Goal: Information Seeking & Learning: Learn about a topic

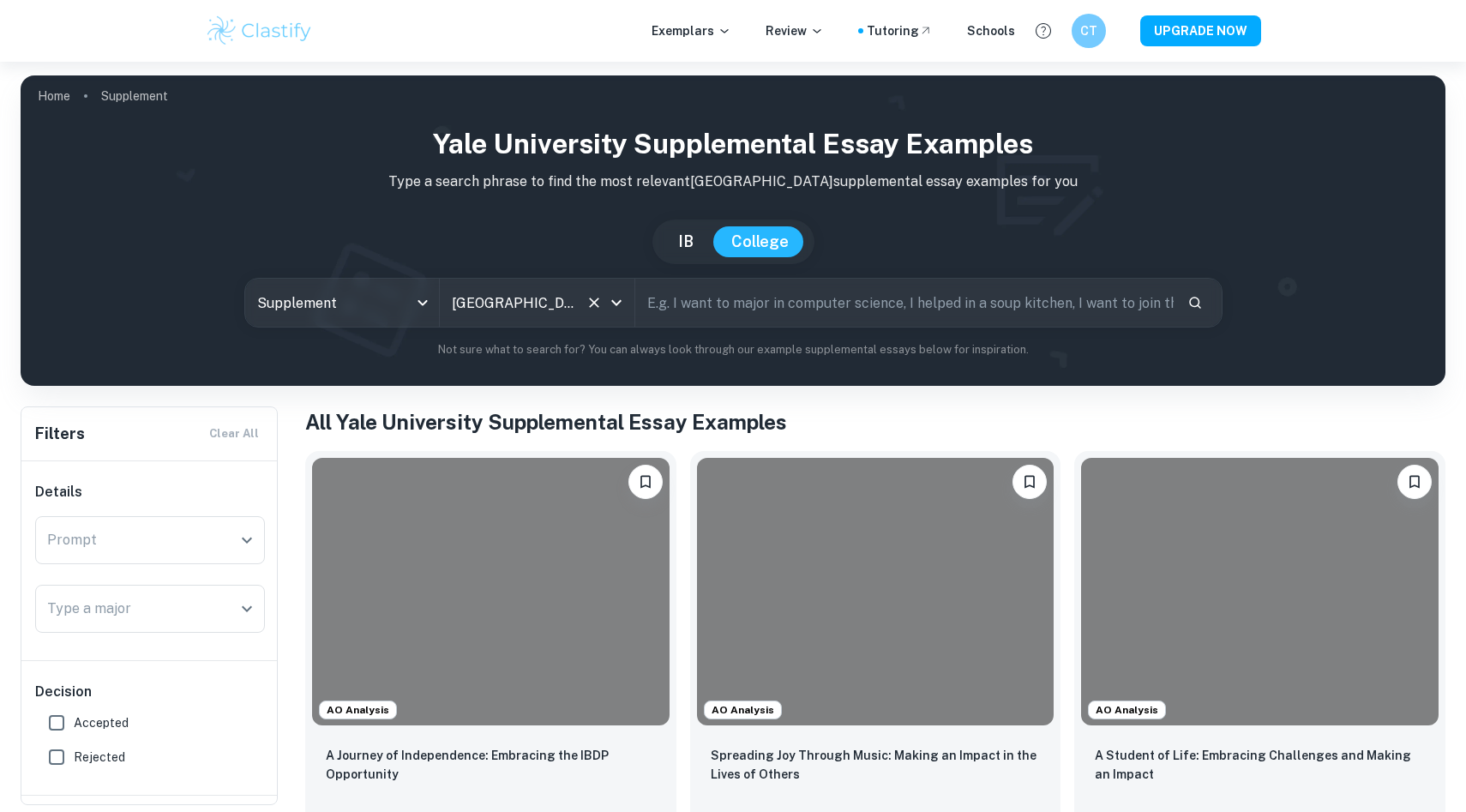
click at [491, 319] on div "[GEOGRAPHIC_DATA] All Colleges" at bounding box center [537, 302] width 195 height 48
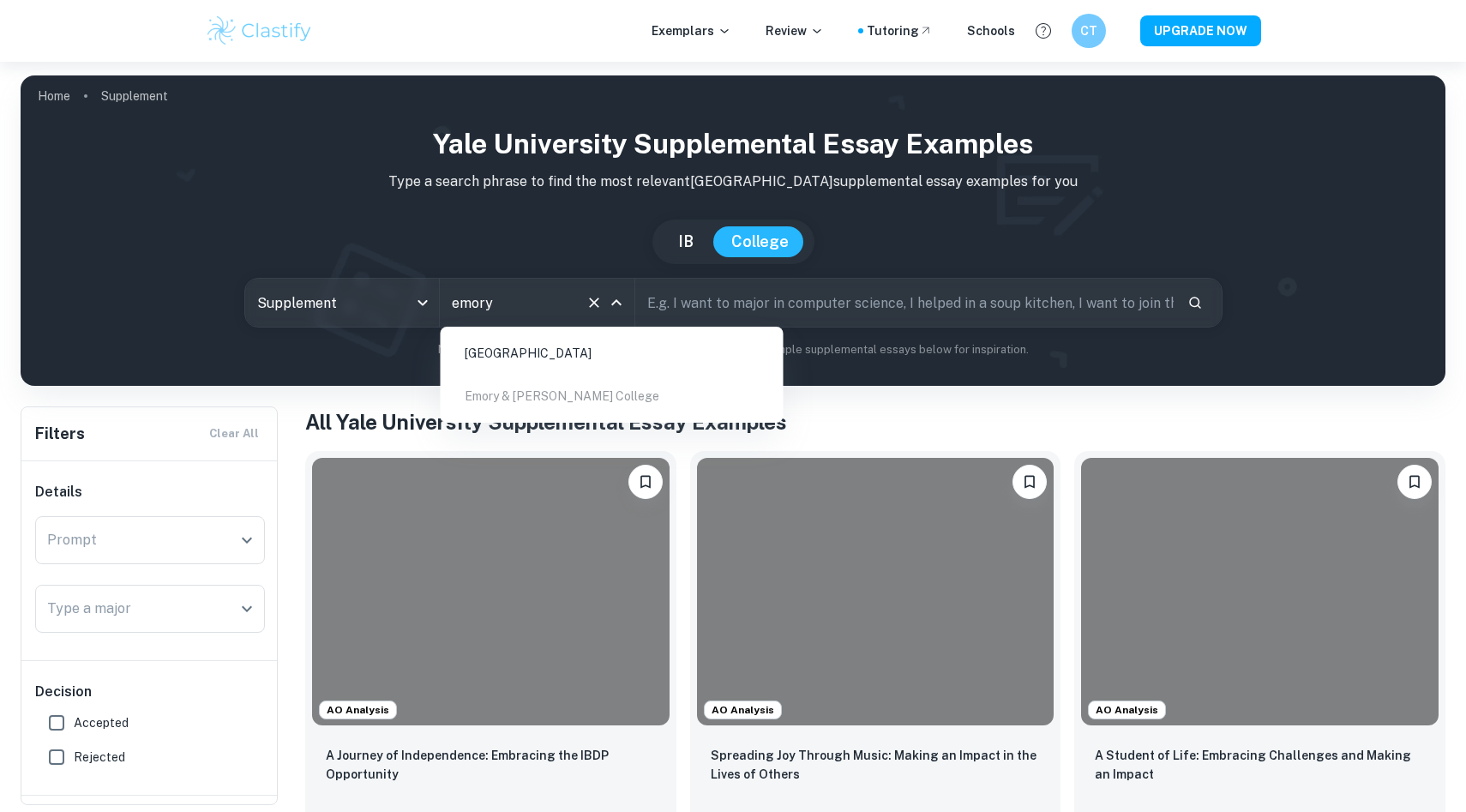
click at [456, 206] on div "Yale University Supplemental Essay Examples Type a search phrase to find the mo…" at bounding box center [733, 240] width 1398 height 235
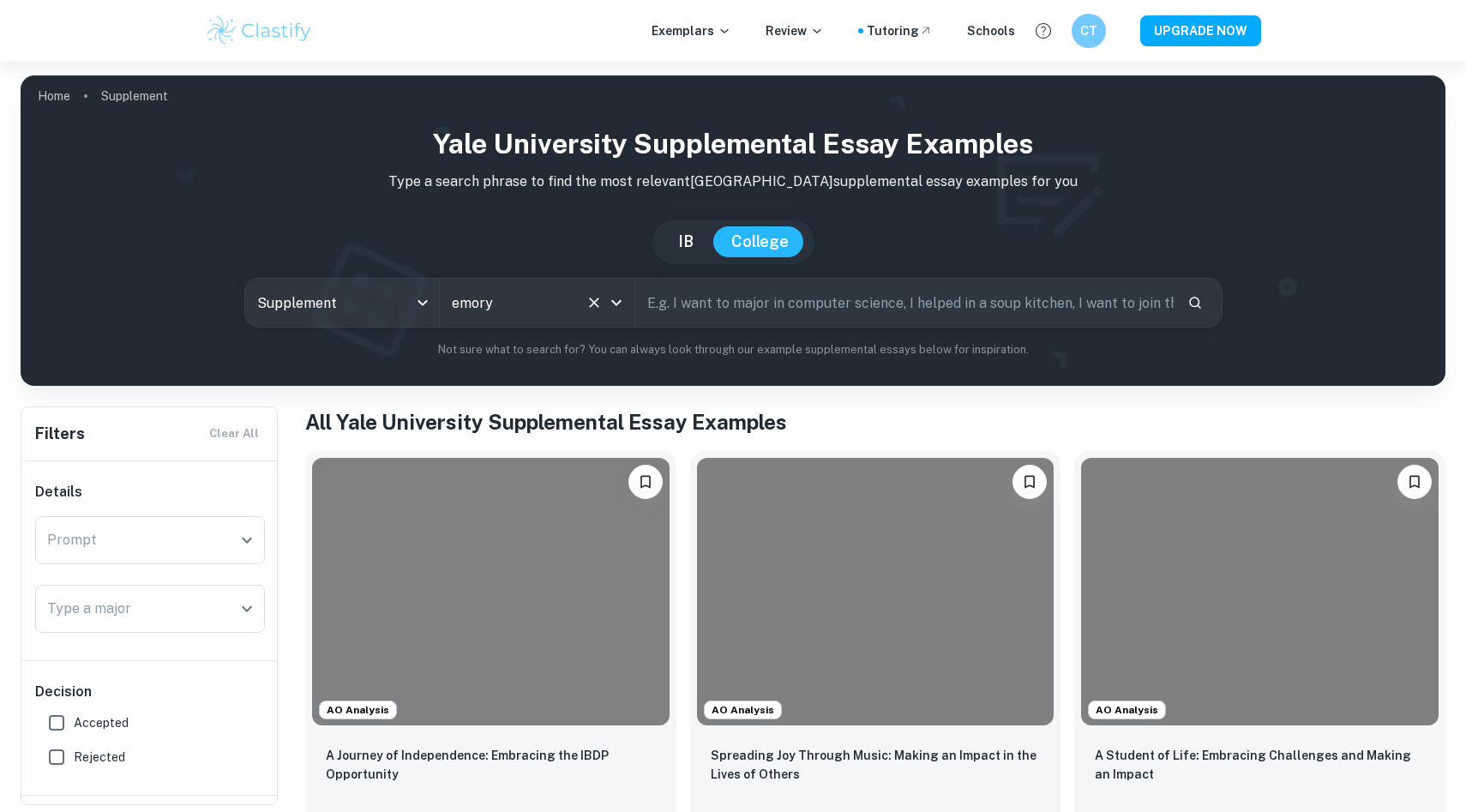
click at [486, 312] on input "emory" at bounding box center [513, 302] width 131 height 33
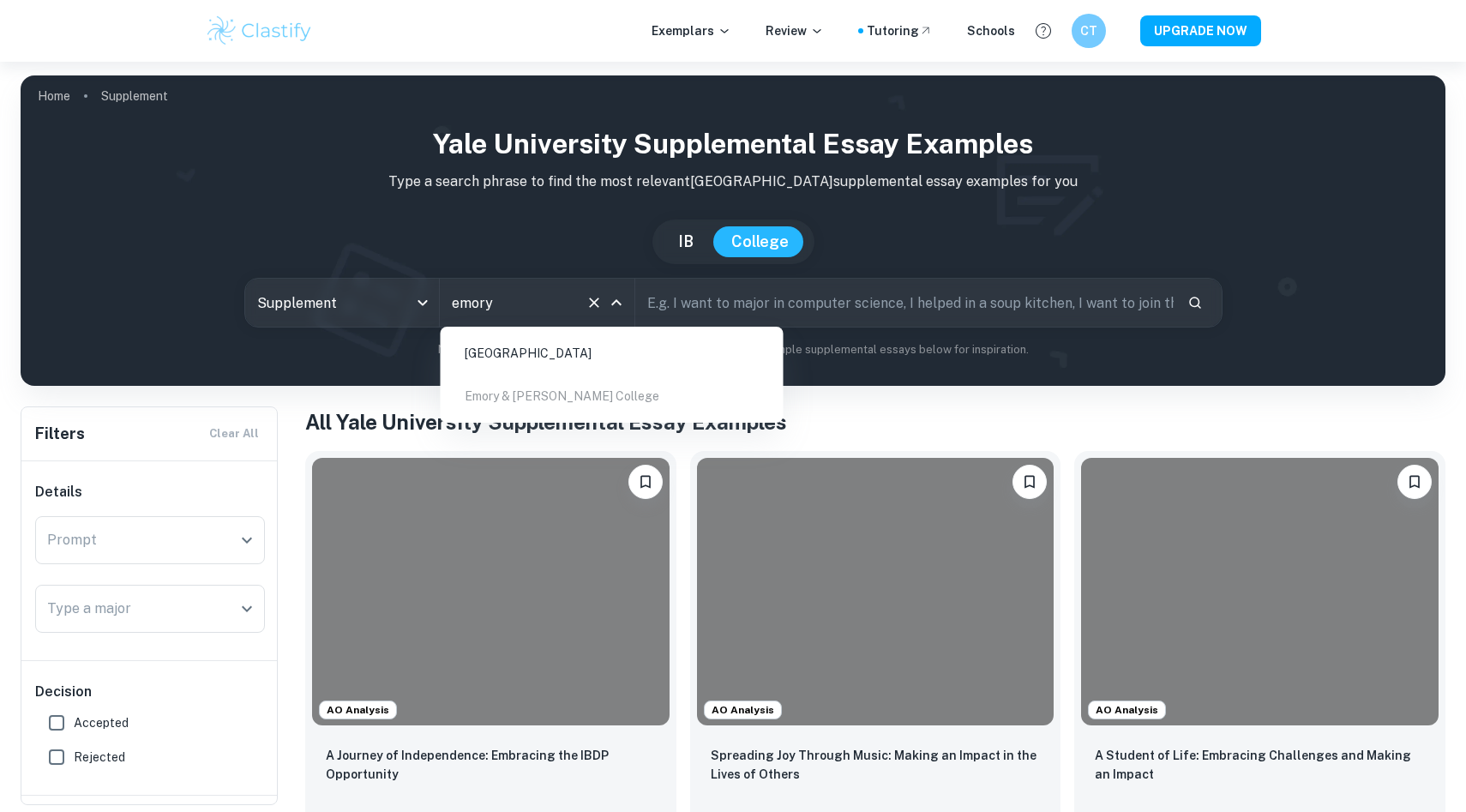
click at [538, 350] on li "[GEOGRAPHIC_DATA]" at bounding box center [612, 354] width 329 height 39
type input "emory"
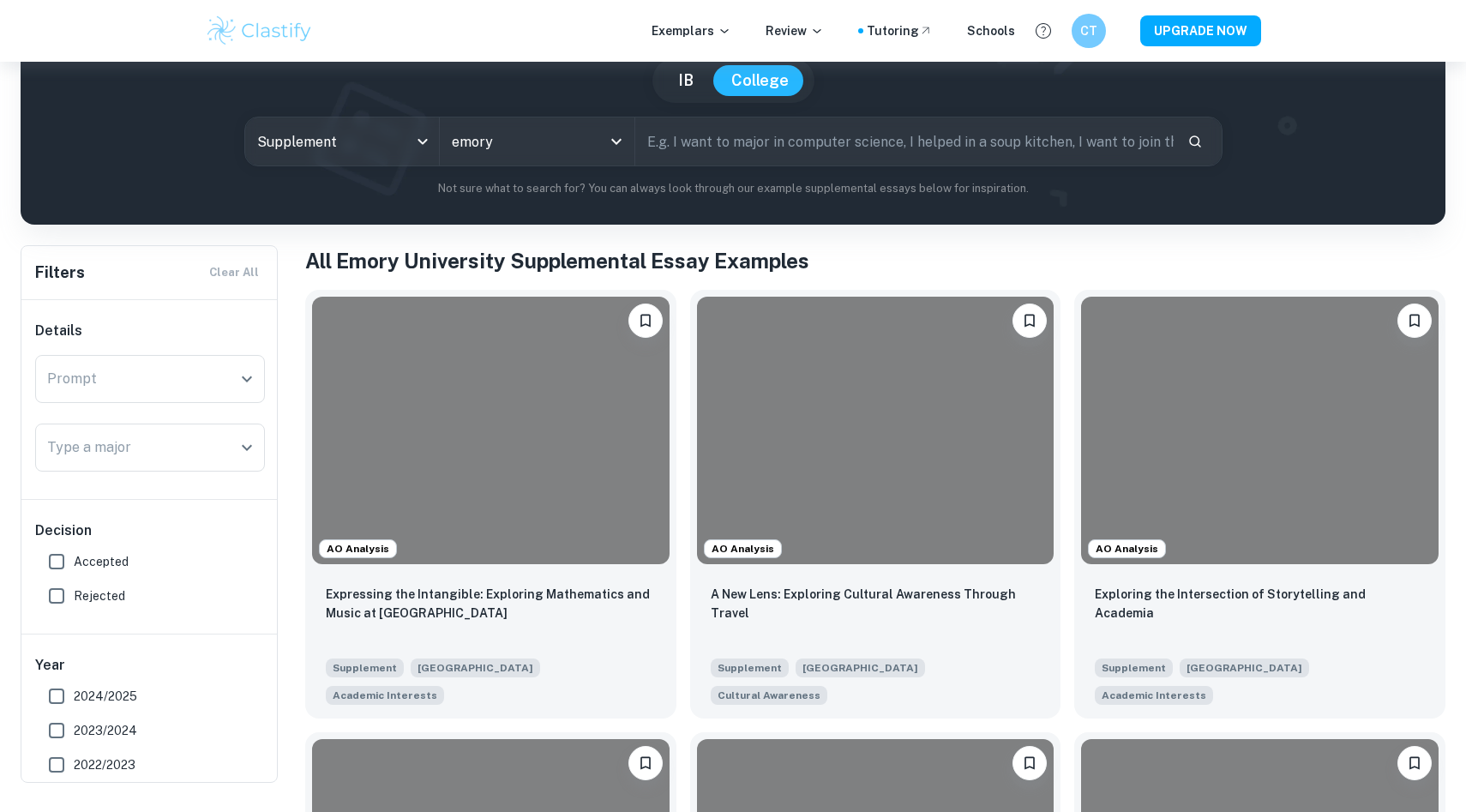
scroll to position [138, 0]
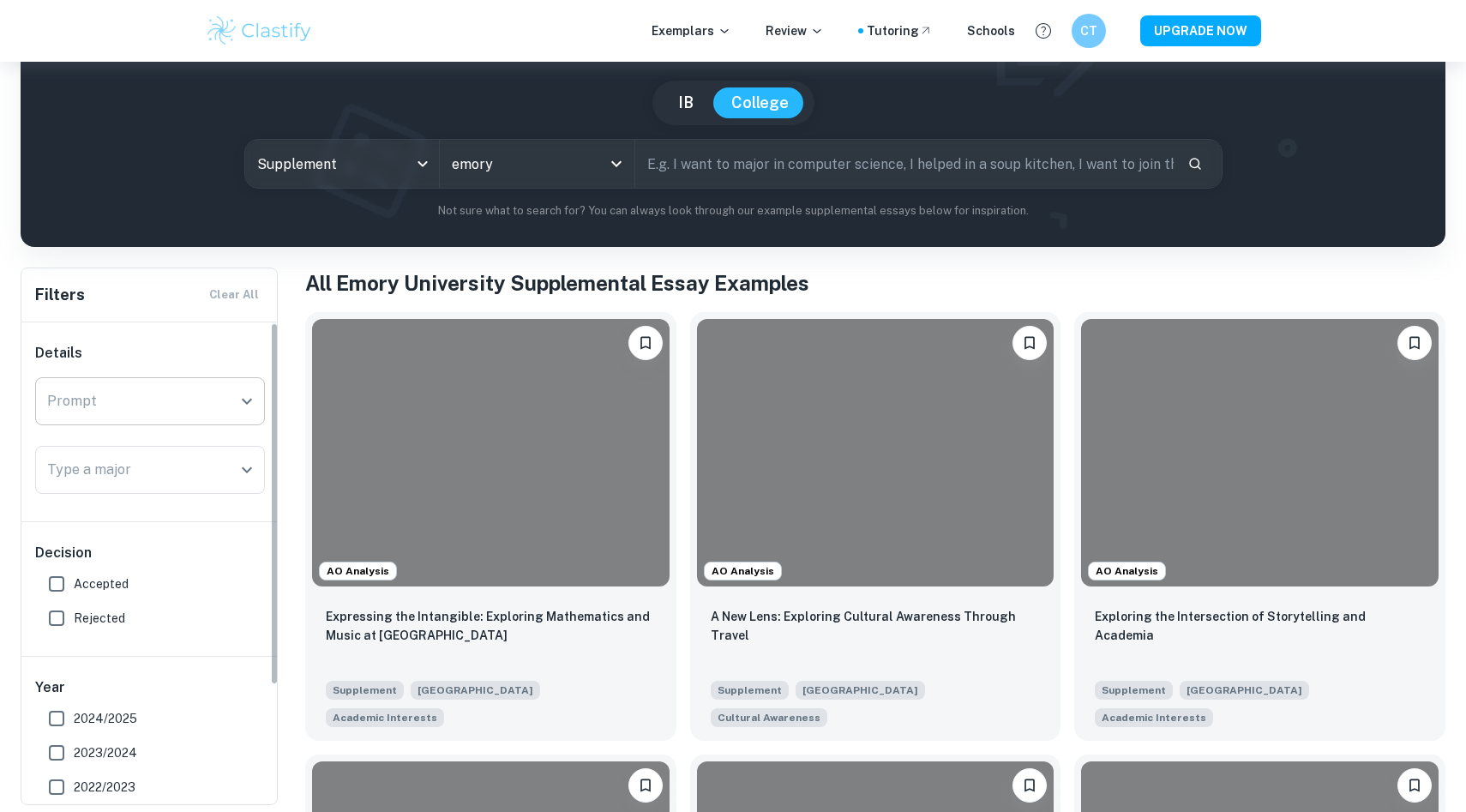
click at [109, 413] on input "Prompt" at bounding box center [138, 401] width 189 height 33
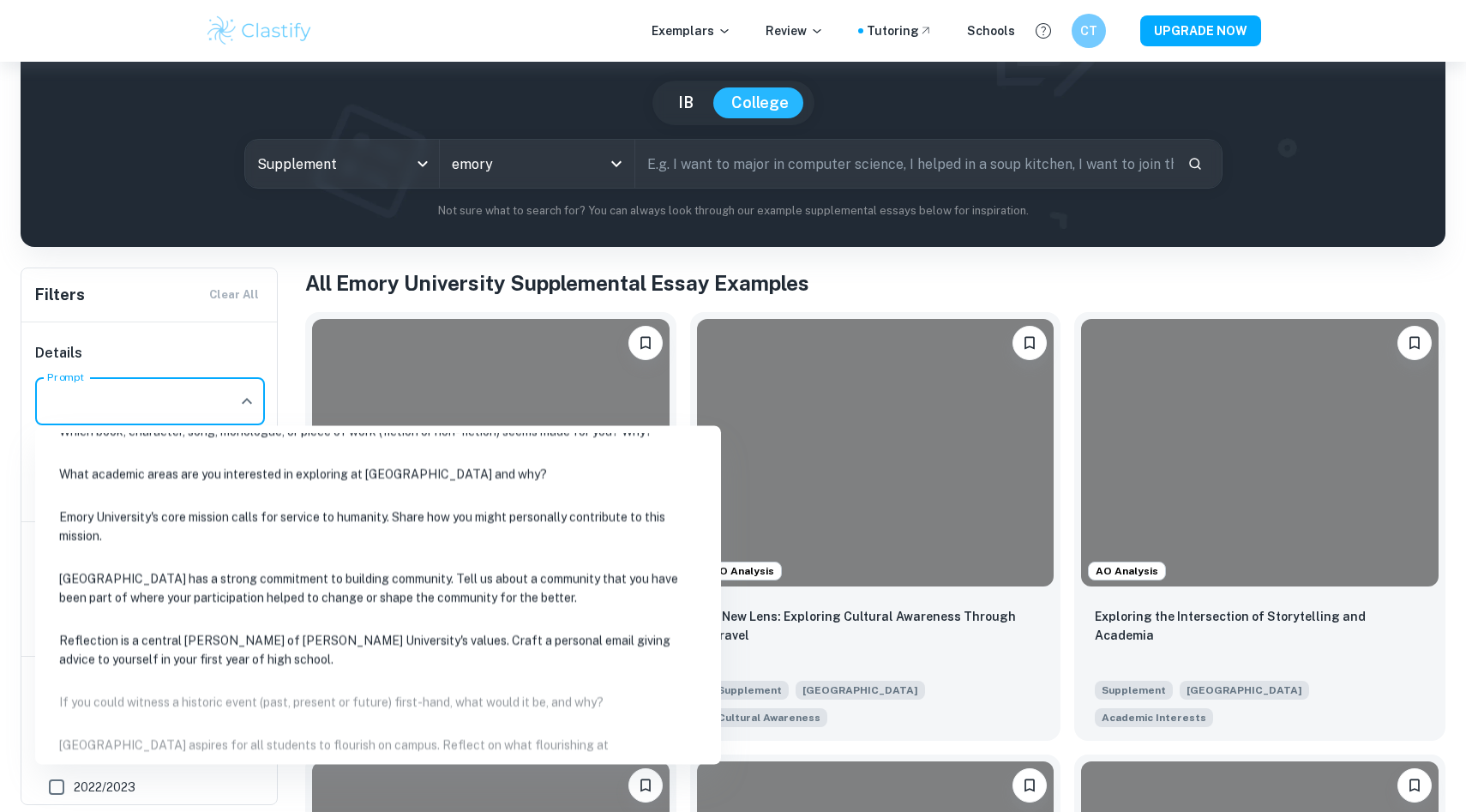
scroll to position [196, 0]
click at [525, 584] on li "[GEOGRAPHIC_DATA] has a strong commitment to building community. Tell us about …" at bounding box center [378, 585] width 673 height 58
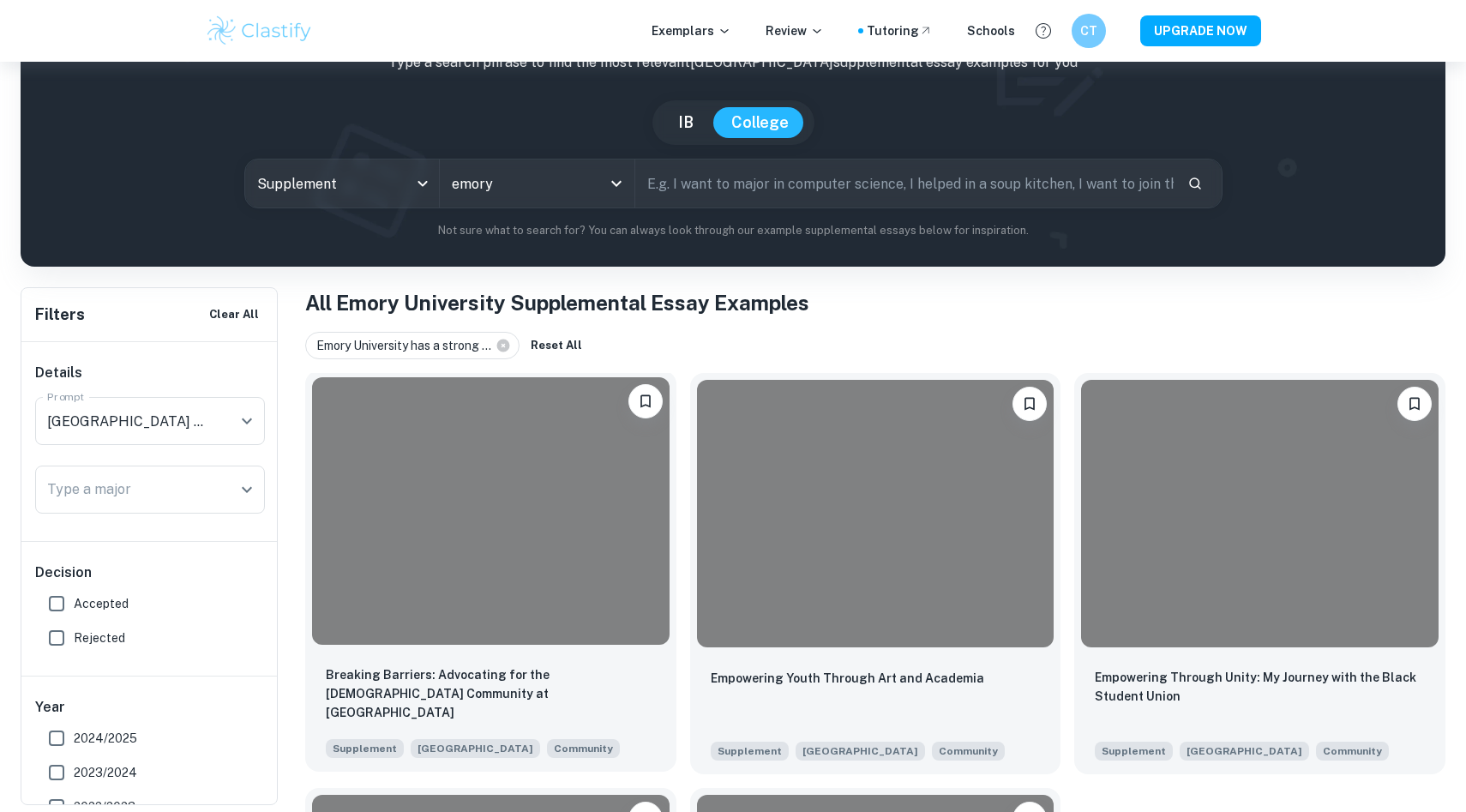
scroll to position [118, 0]
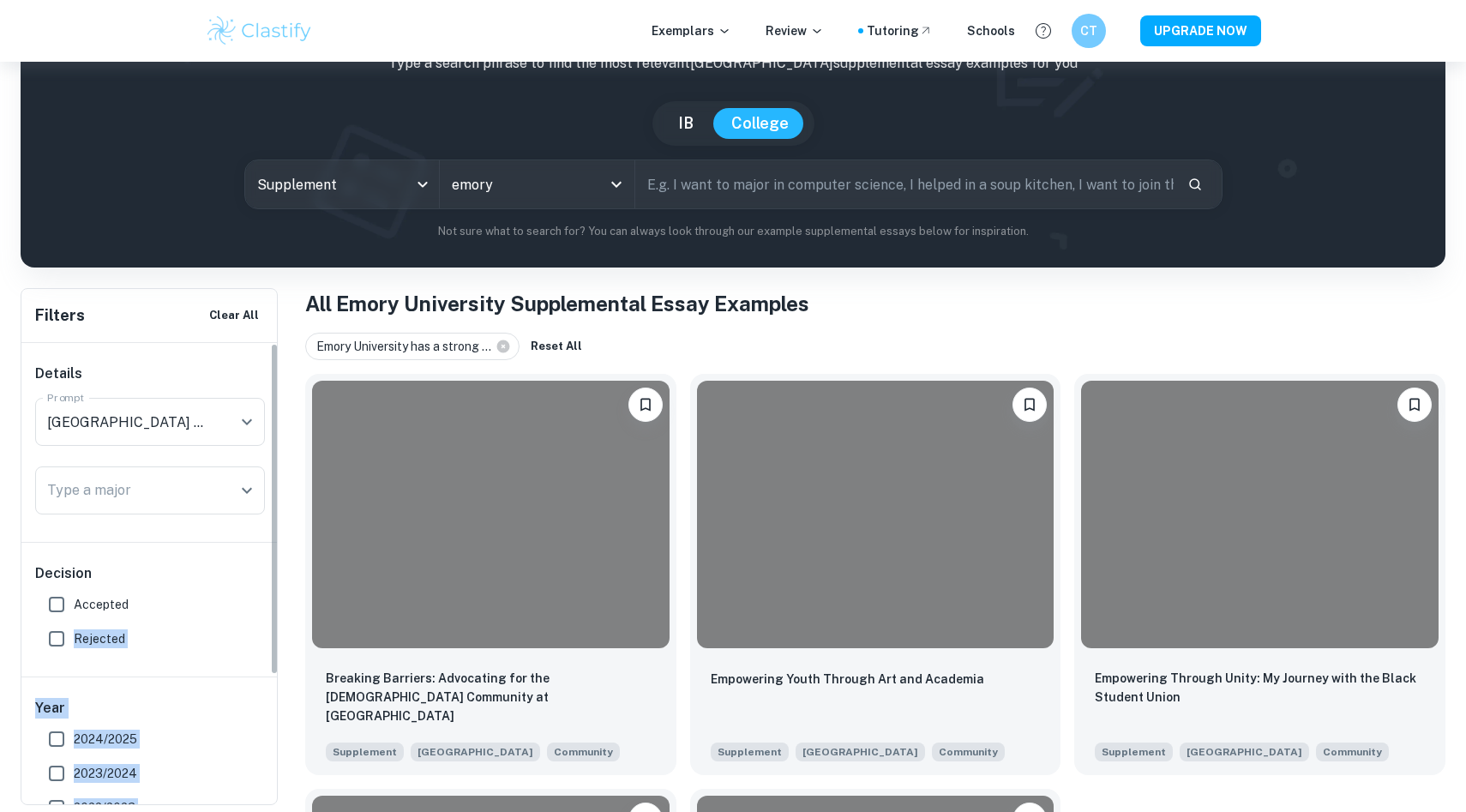
drag, startPoint x: 20, startPoint y: 688, endPoint x: 24, endPoint y: 637, distance: 51.2
click at [24, 641] on div "Home Supplement Emory University Supplemental Essay Examples Type a search phra…" at bounding box center [733, 568] width 1466 height 1248
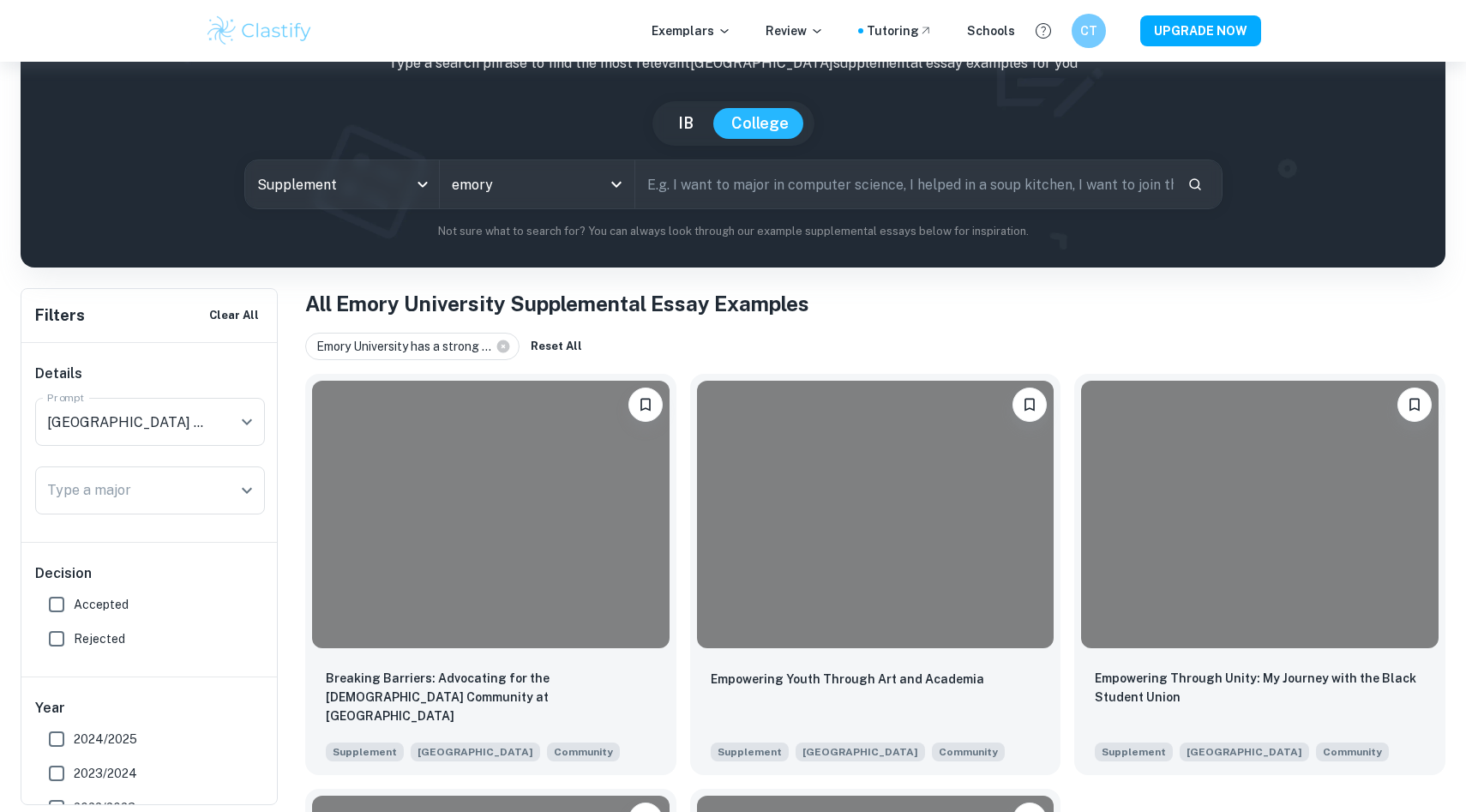
click at [906, 286] on div "Home Supplement Emory University Supplemental Essay Examples Type a search phra…" at bounding box center [733, 568] width 1466 height 1248
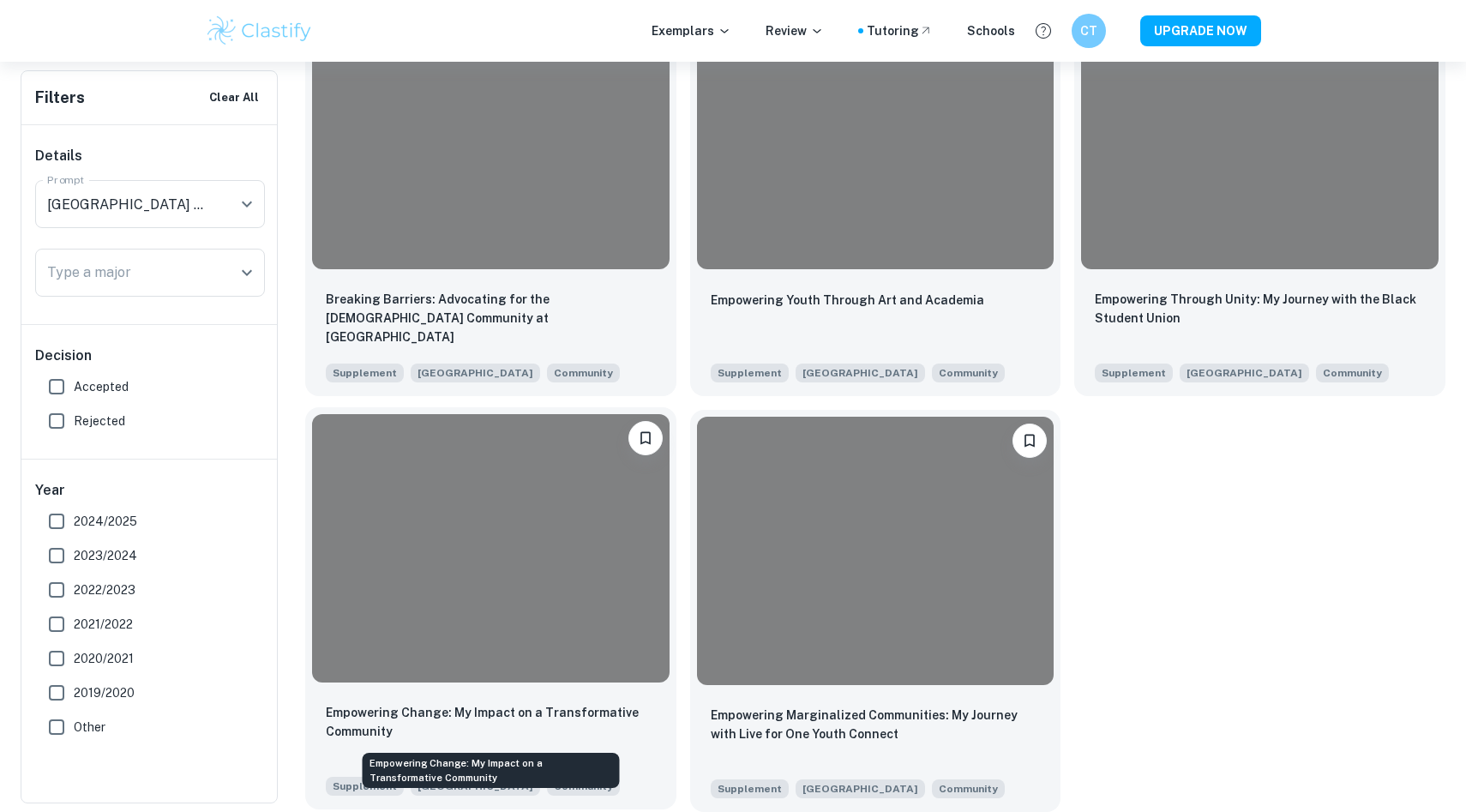
click at [416, 717] on p "Empowering Change: My Impact on a Transformative Community" at bounding box center [490, 722] width 330 height 37
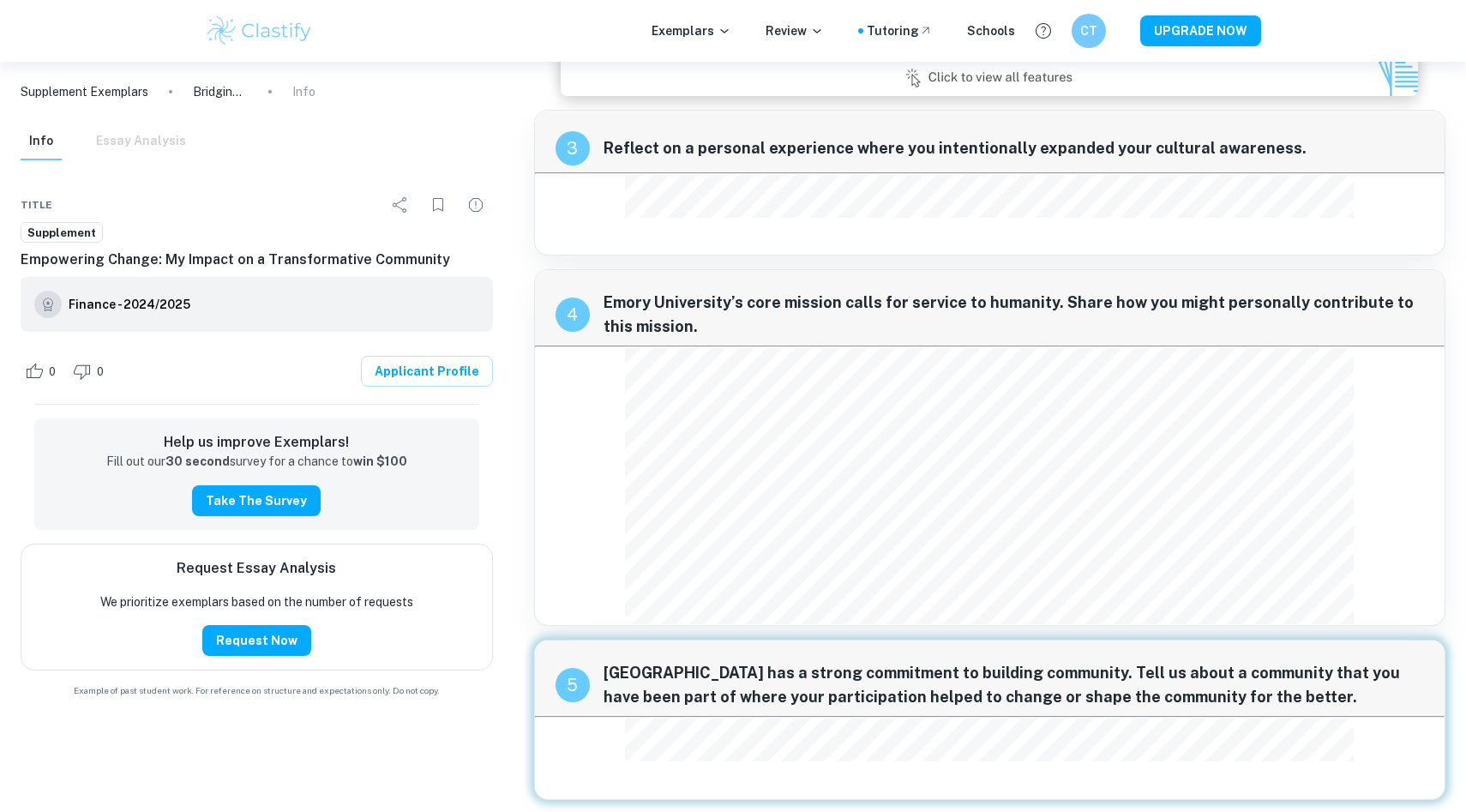
scroll to position [796, 0]
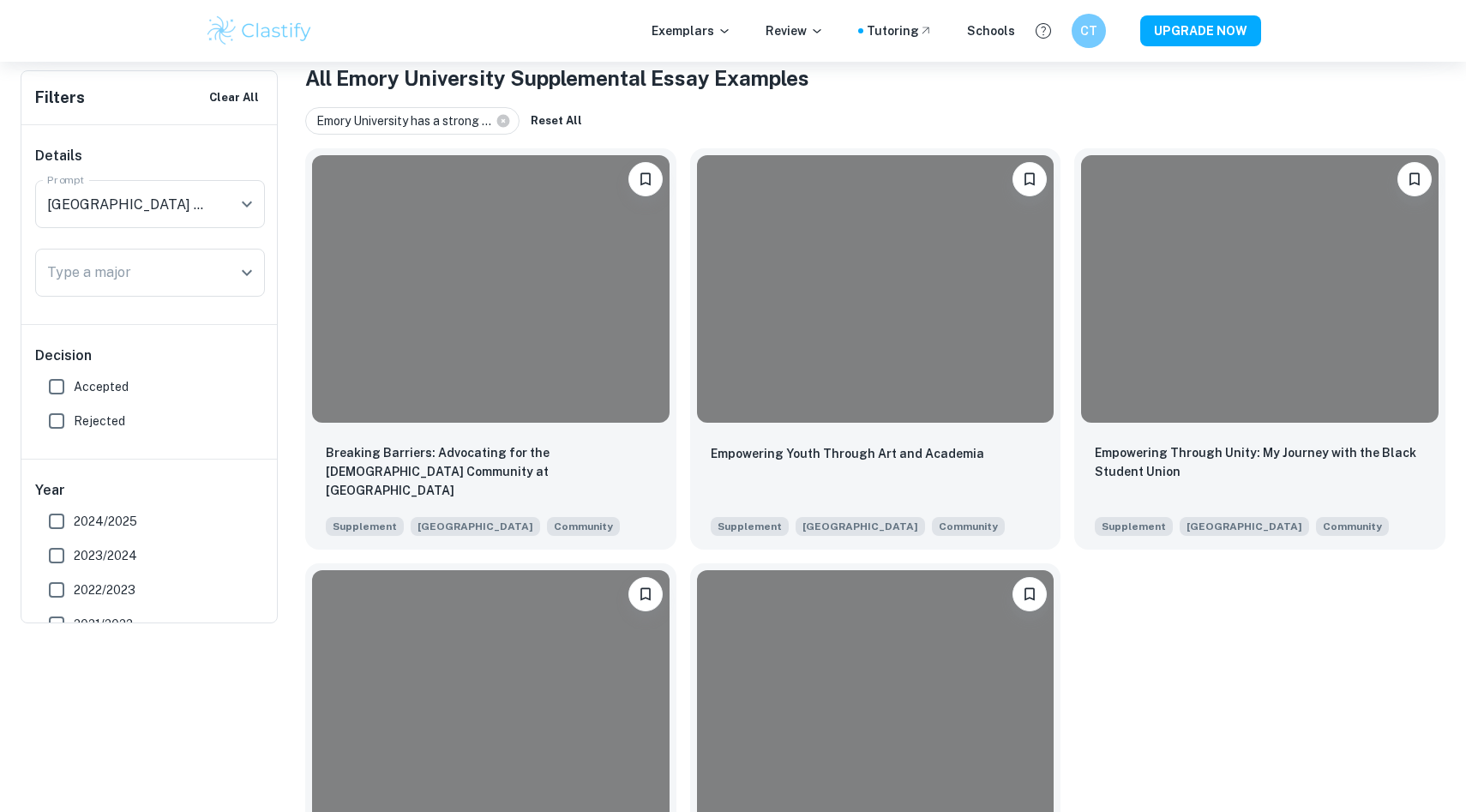
scroll to position [108, 0]
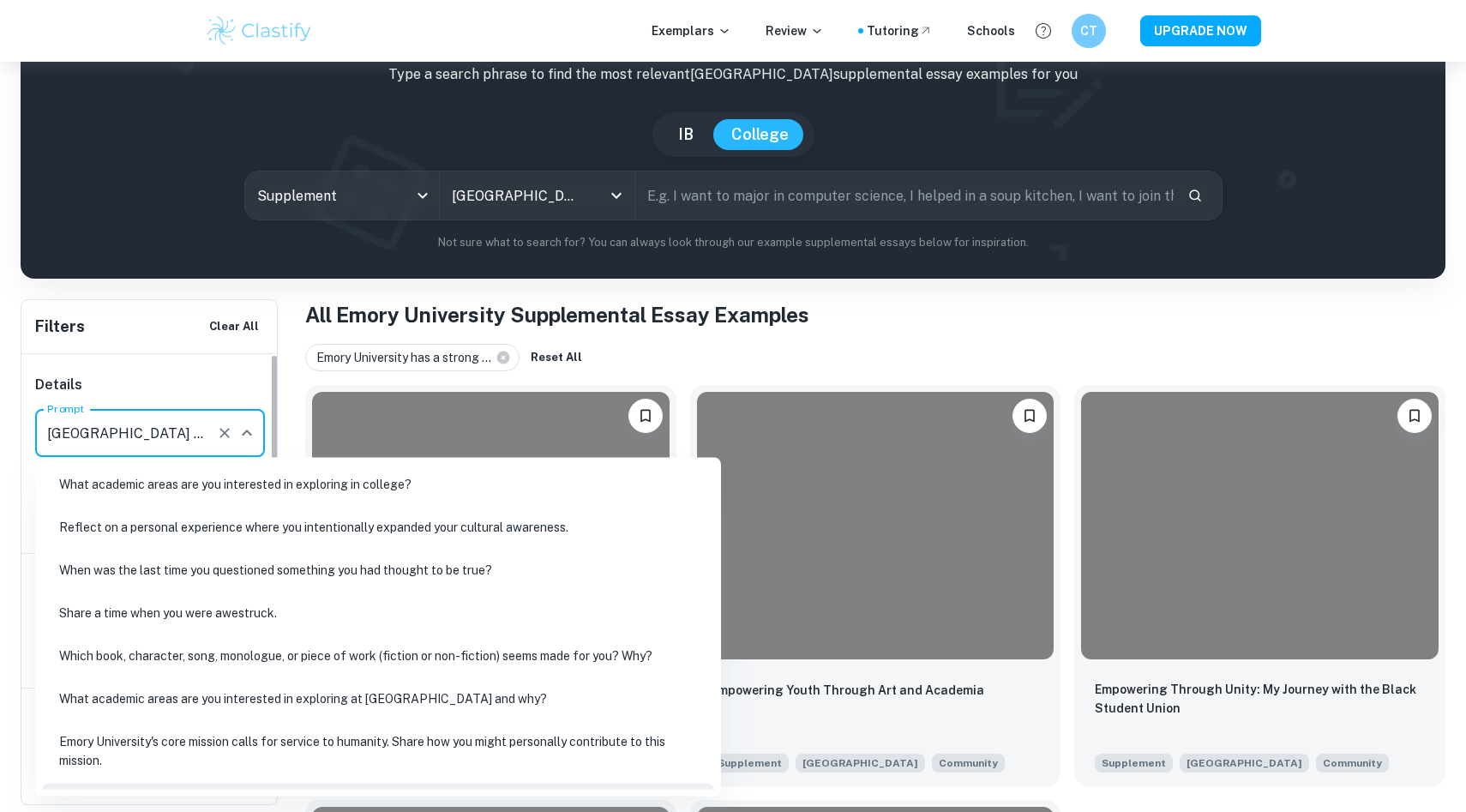
click at [169, 434] on input "[GEOGRAPHIC_DATA] has a strong commitment to building community. Tell us about …" at bounding box center [126, 432] width 167 height 33
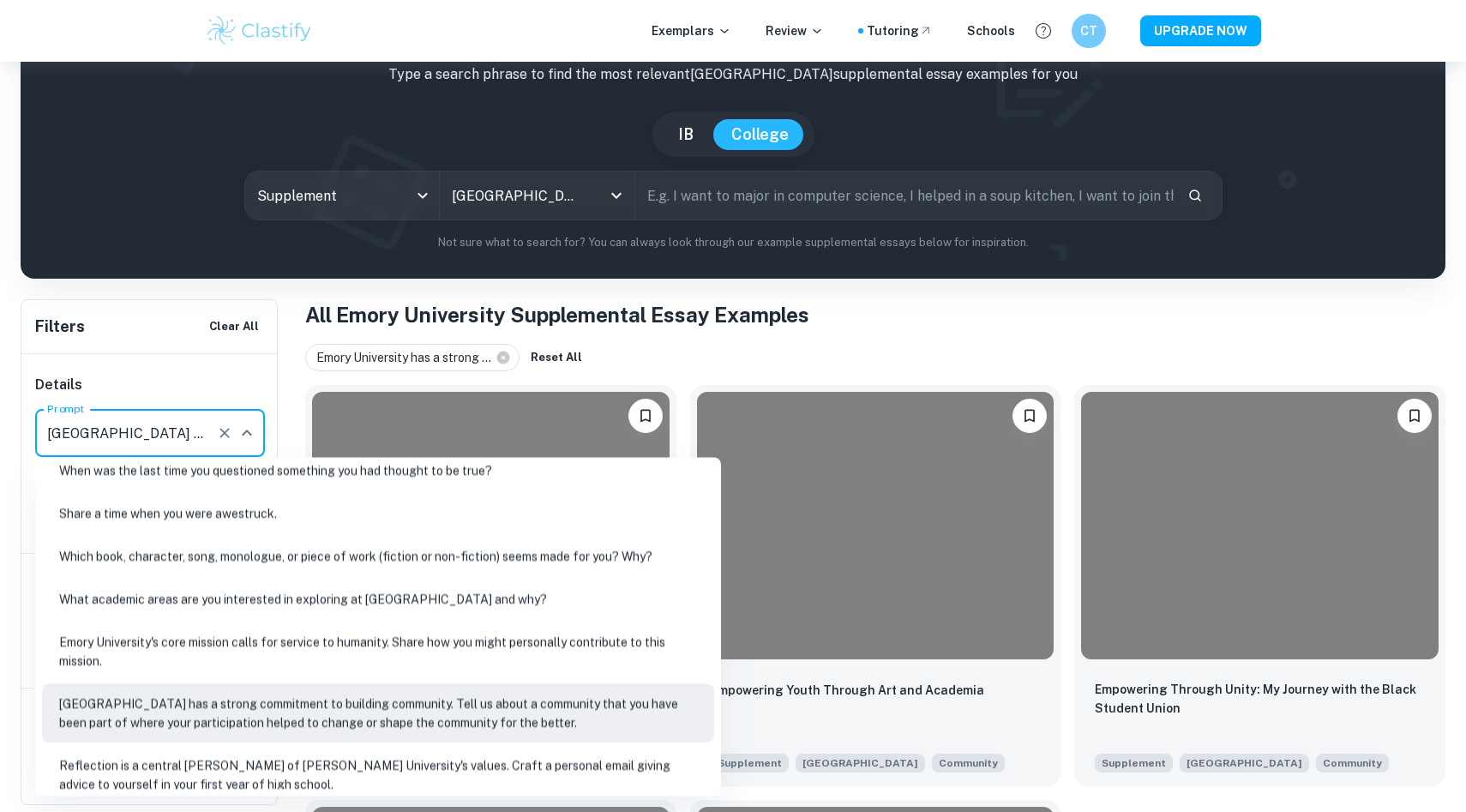
scroll to position [200, 0]
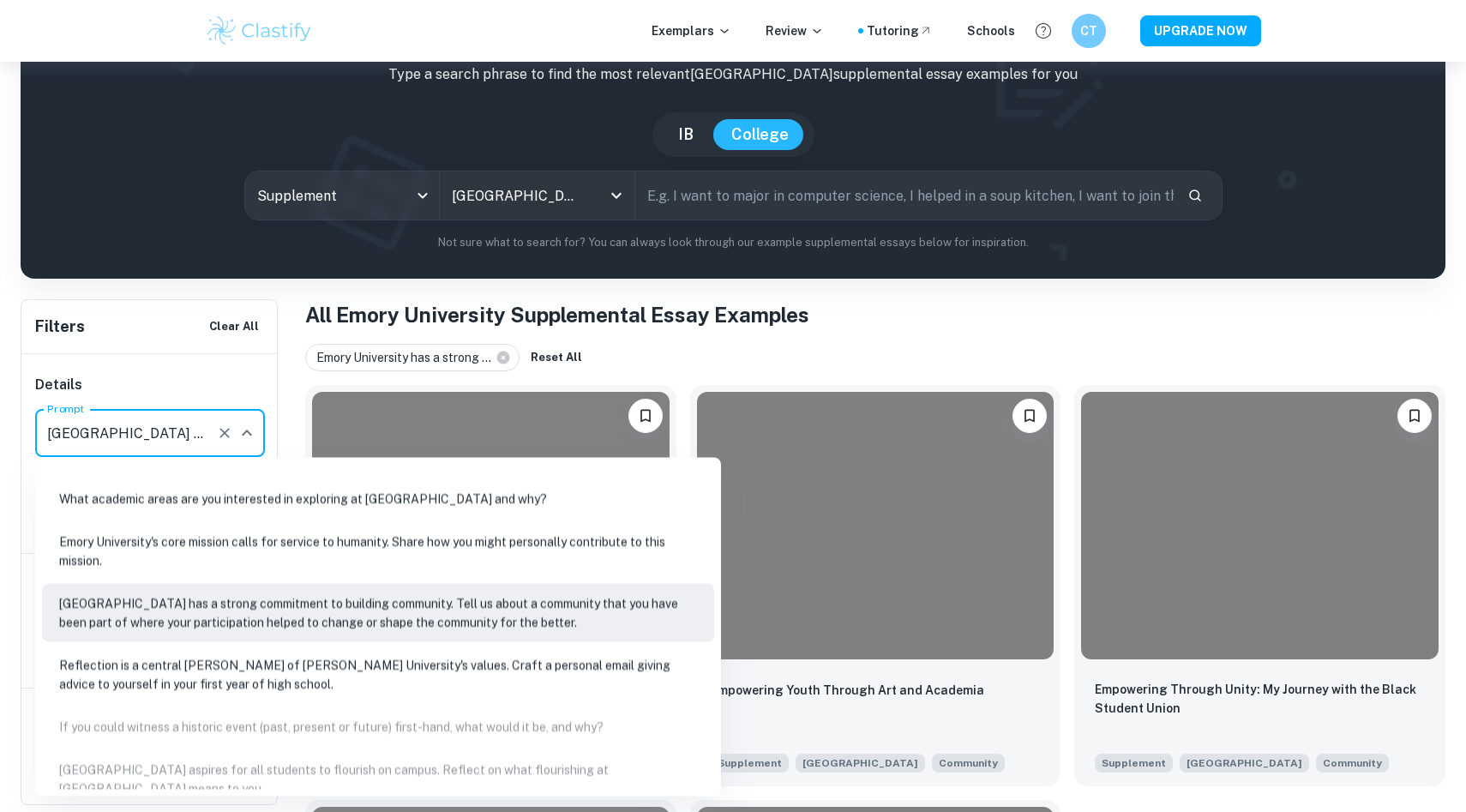
click at [994, 356] on div "Emory University has a strong ... Reset All" at bounding box center [875, 357] width 1140 height 27
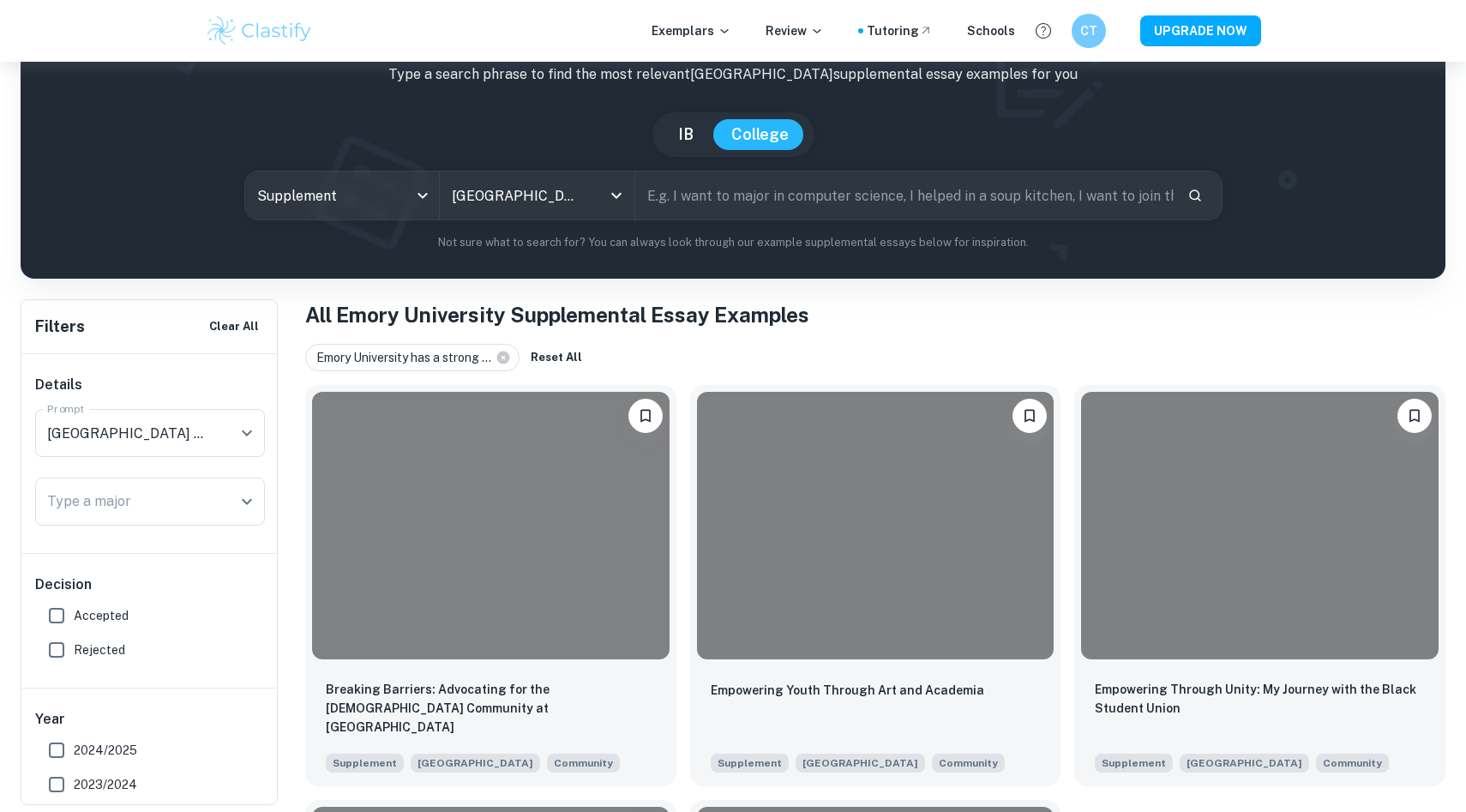
scroll to position [498, 0]
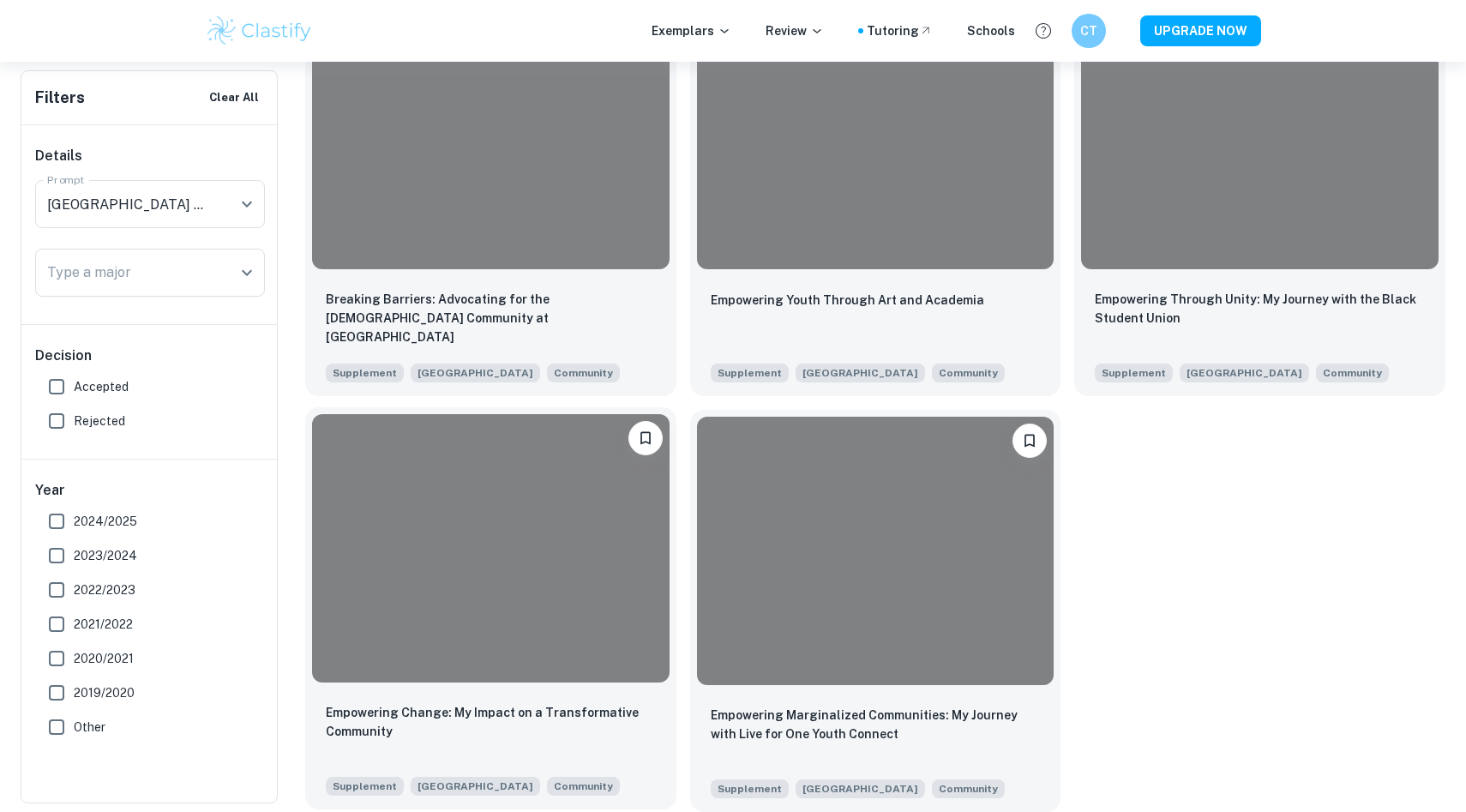
click at [571, 597] on div at bounding box center [491, 548] width 357 height 268
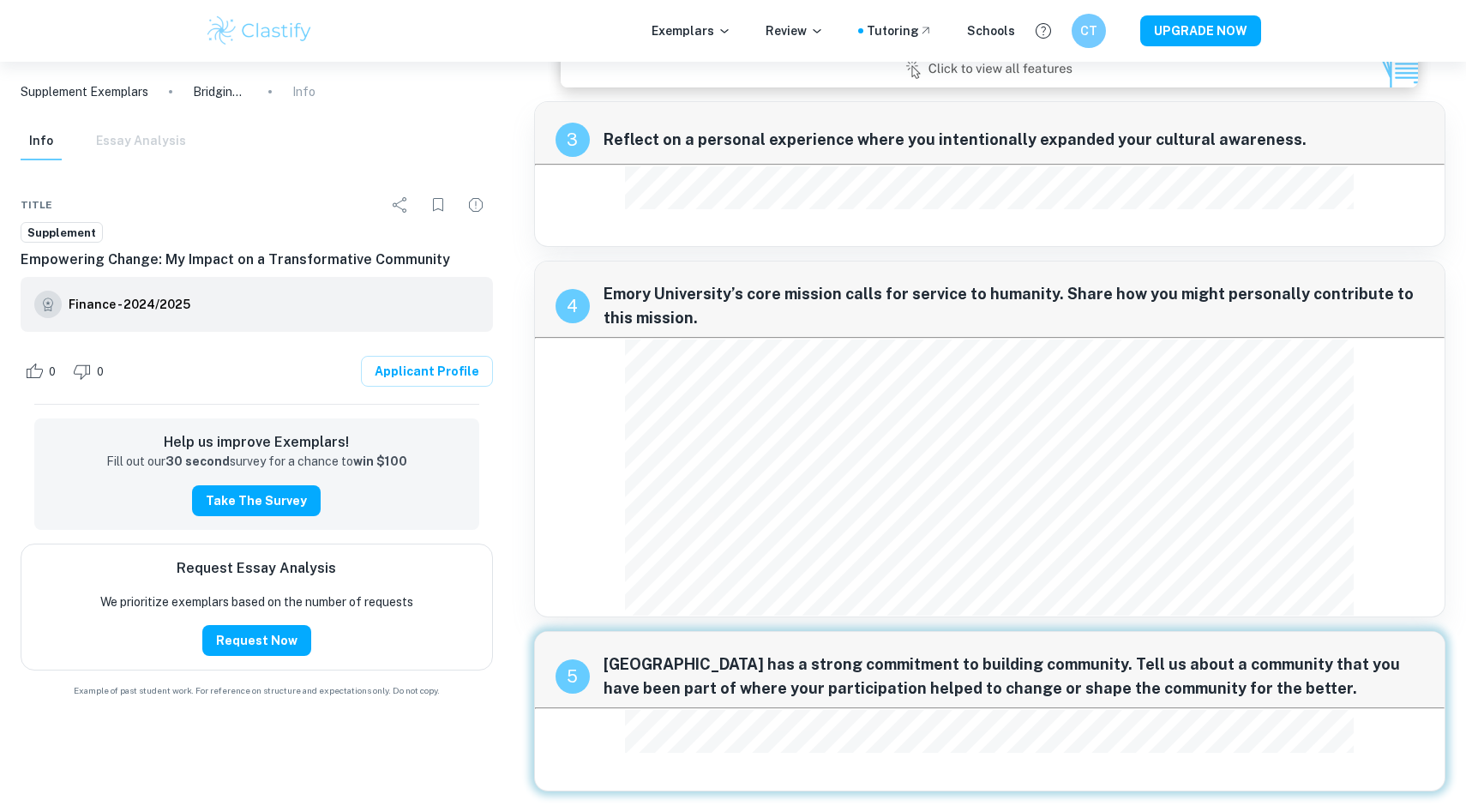
scroll to position [791, 0]
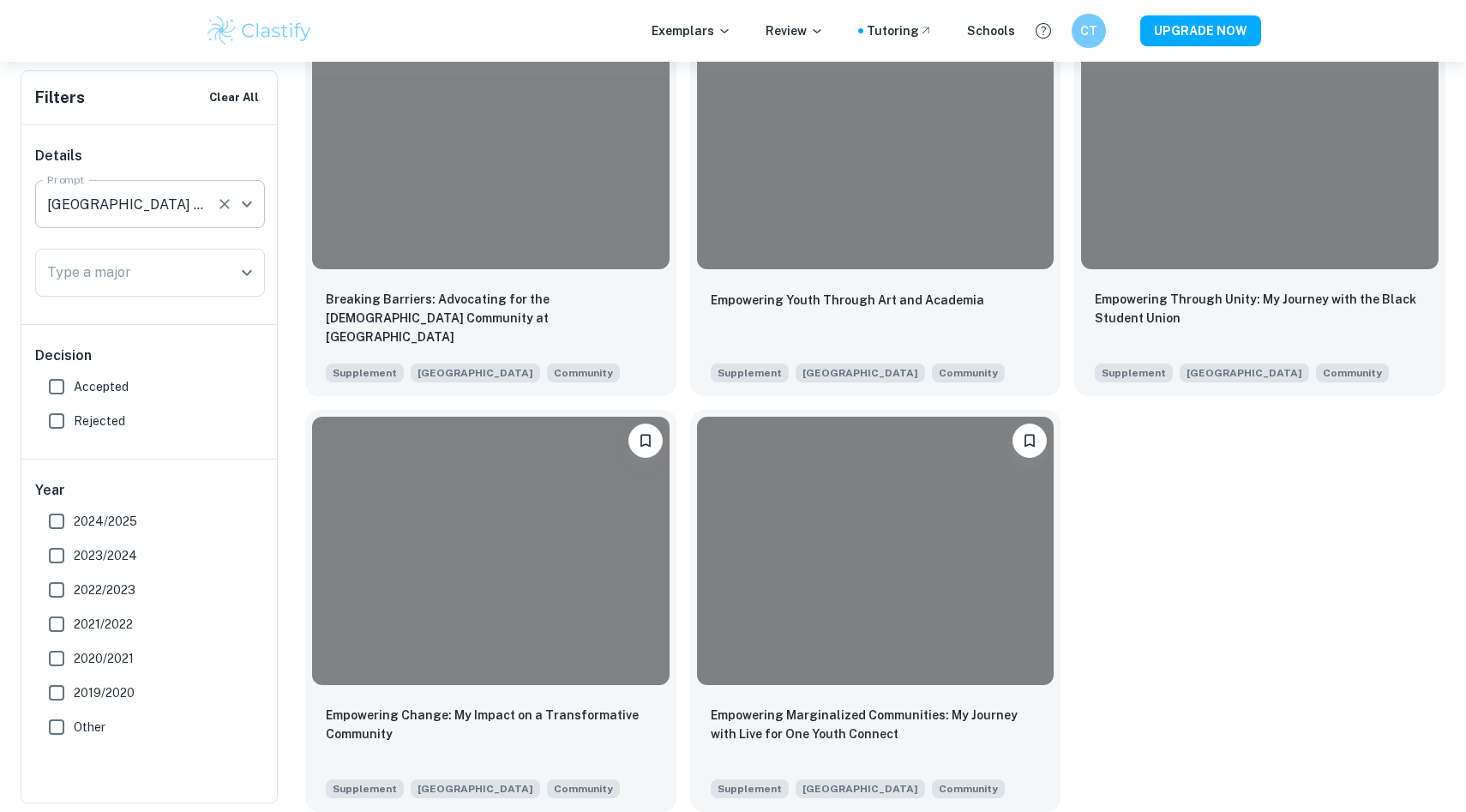
click at [216, 204] on icon "Clear" at bounding box center [225, 204] width 17 height 17
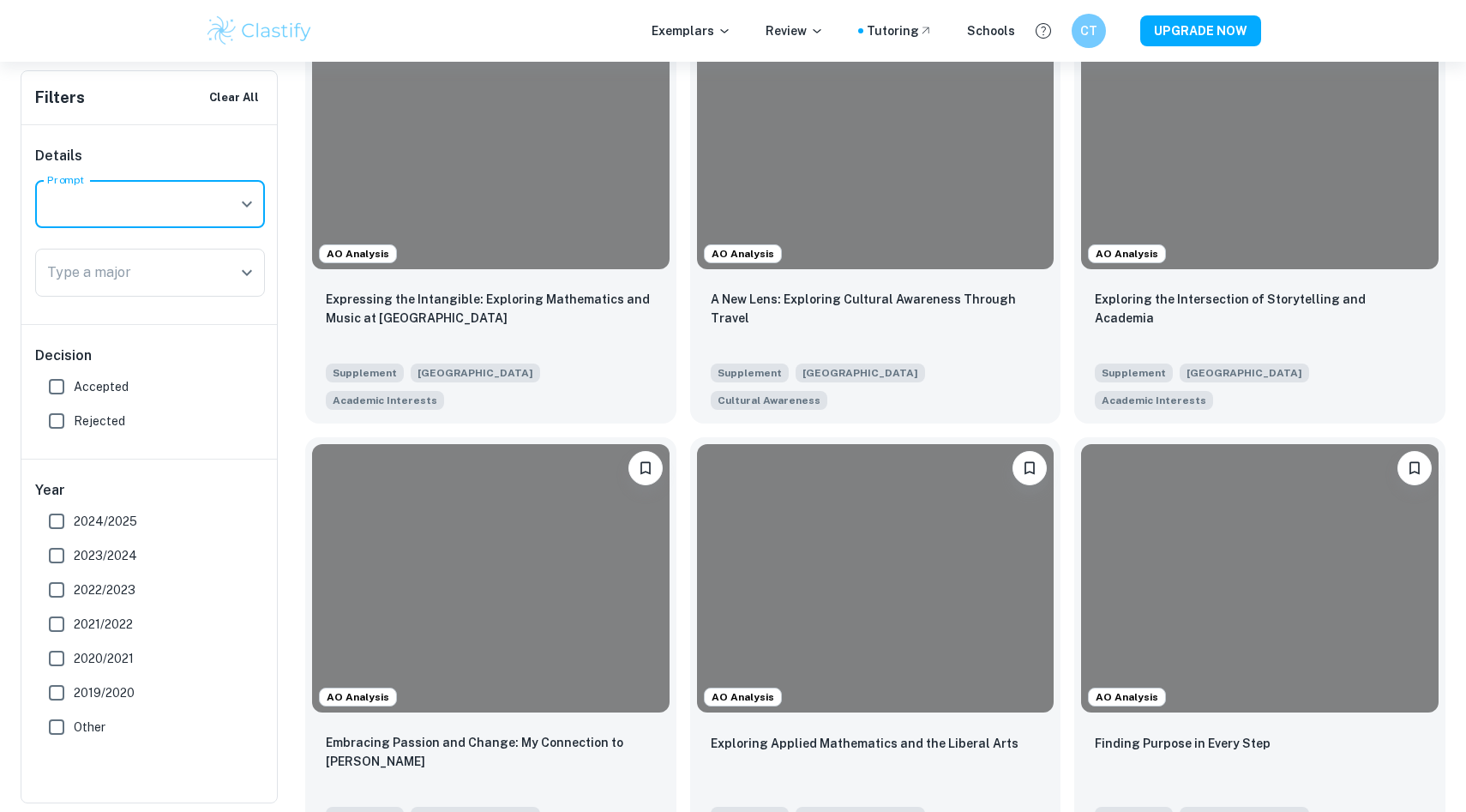
click at [186, 203] on input "Prompt" at bounding box center [138, 204] width 189 height 33
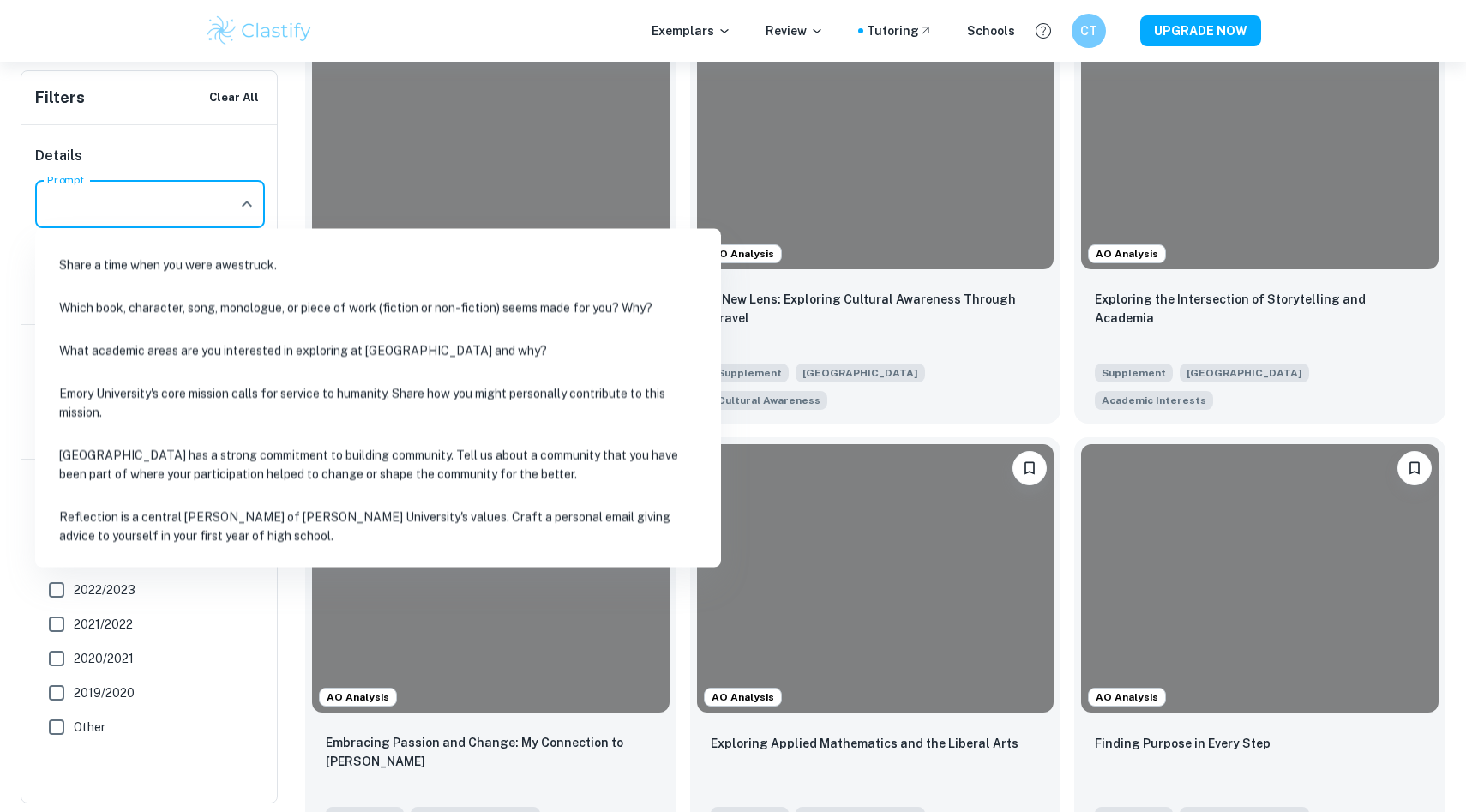
scroll to position [123, 0]
click at [344, 457] on li "[GEOGRAPHIC_DATA] has a strong commitment to building community. Tell us about …" at bounding box center [378, 461] width 673 height 58
type input "[GEOGRAPHIC_DATA] has a strong commitment to building community. Tell us about …"
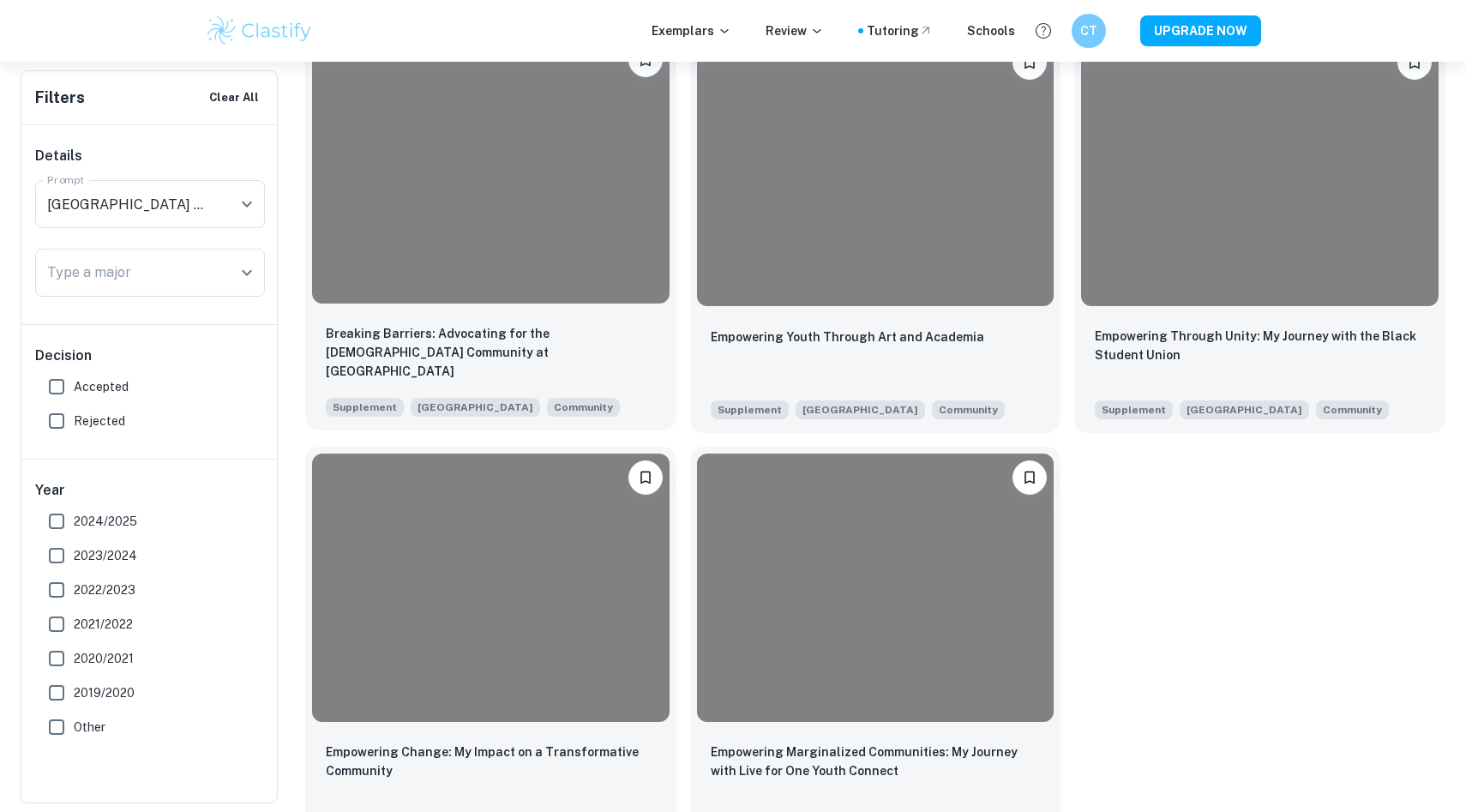
scroll to position [484, 0]
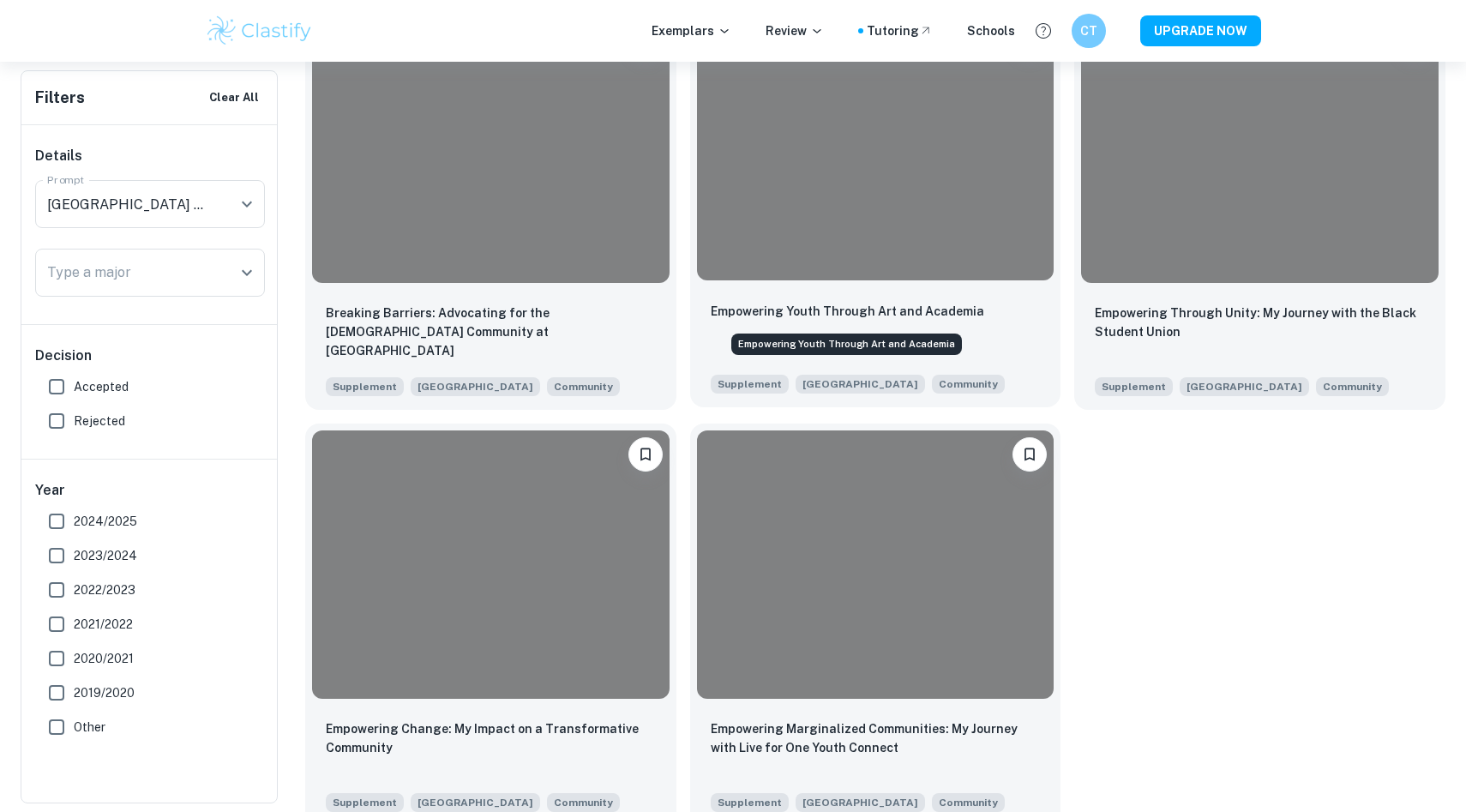
click at [733, 313] on p "Empowering Youth Through Art and Academia" at bounding box center [848, 312] width 273 height 19
